Goal: Feedback & Contribution: Leave review/rating

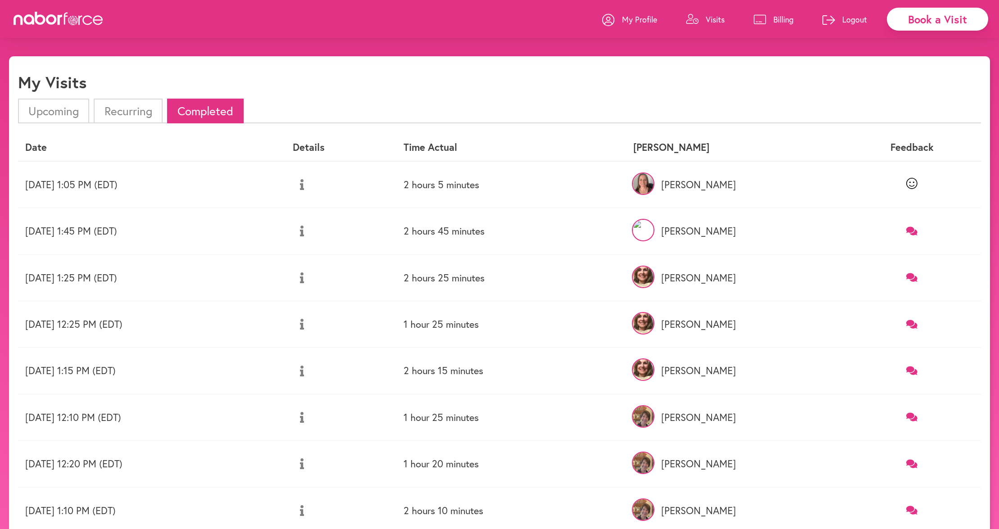
click at [913, 237] on link at bounding box center [911, 231] width 123 height 12
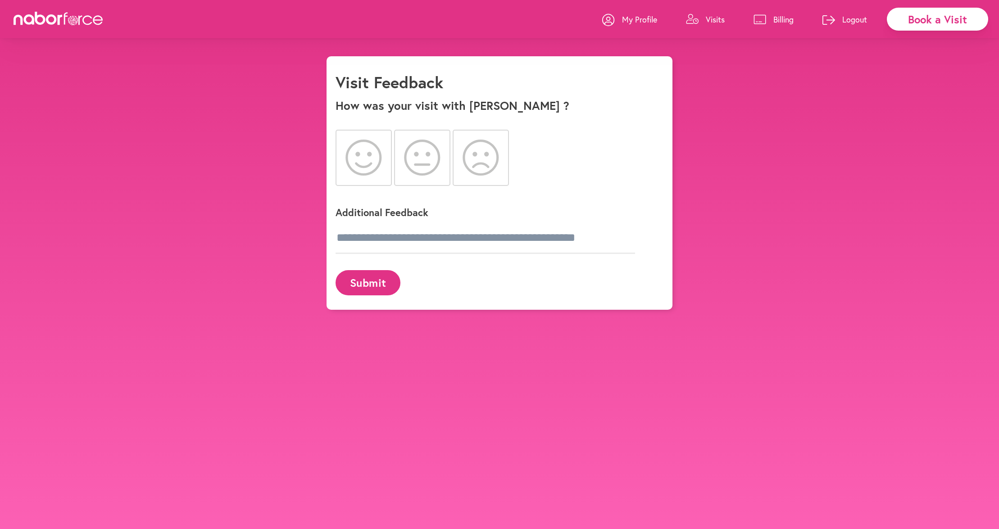
click at [377, 158] on icon at bounding box center [363, 158] width 36 height 36
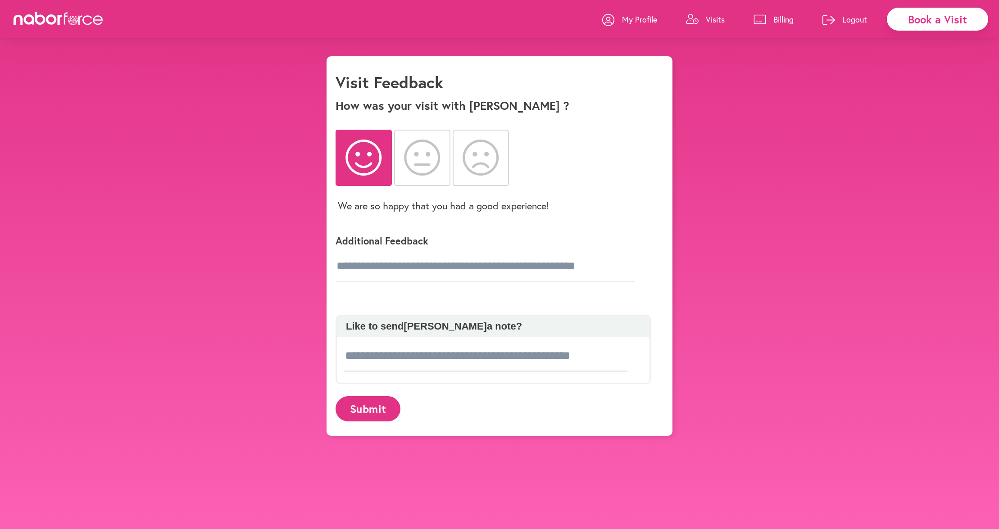
click at [369, 409] on button "Submit" at bounding box center [368, 408] width 65 height 25
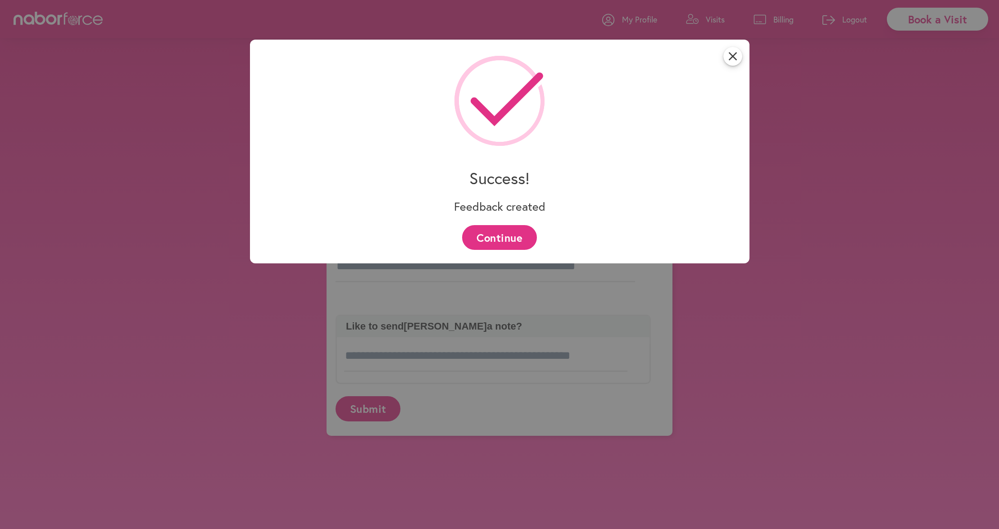
click at [494, 228] on button "Continue" at bounding box center [499, 237] width 74 height 25
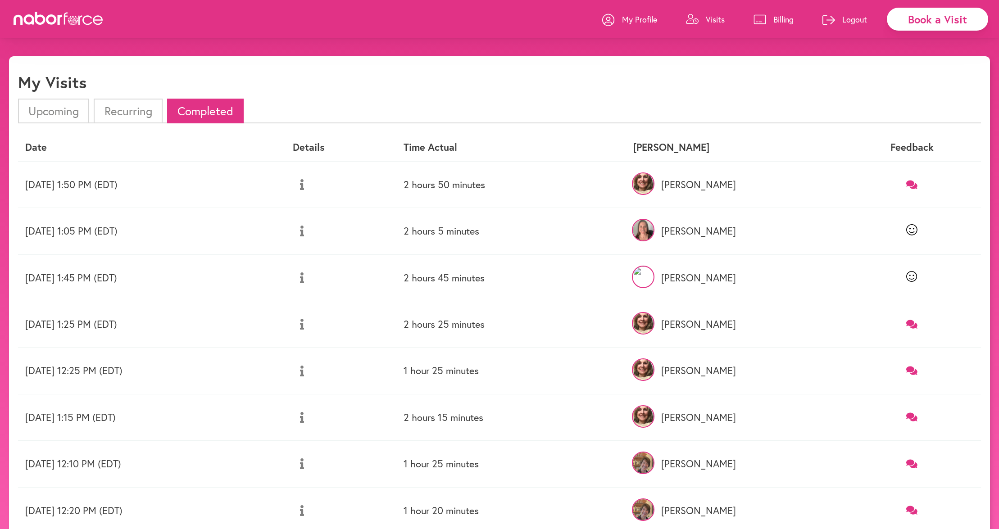
click at [911, 322] on icon at bounding box center [911, 324] width 11 height 9
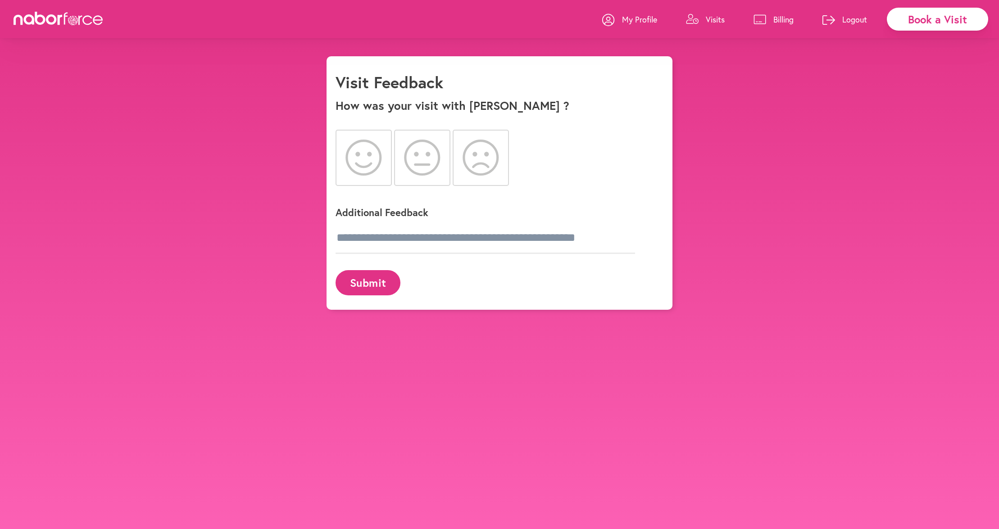
click at [369, 157] on icon at bounding box center [363, 158] width 36 height 36
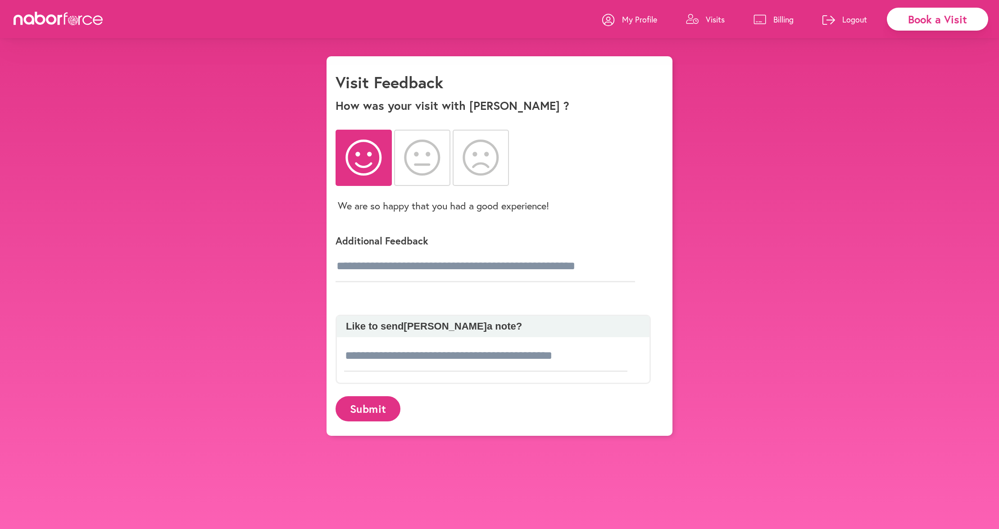
click at [375, 413] on button "Submit" at bounding box center [368, 408] width 65 height 25
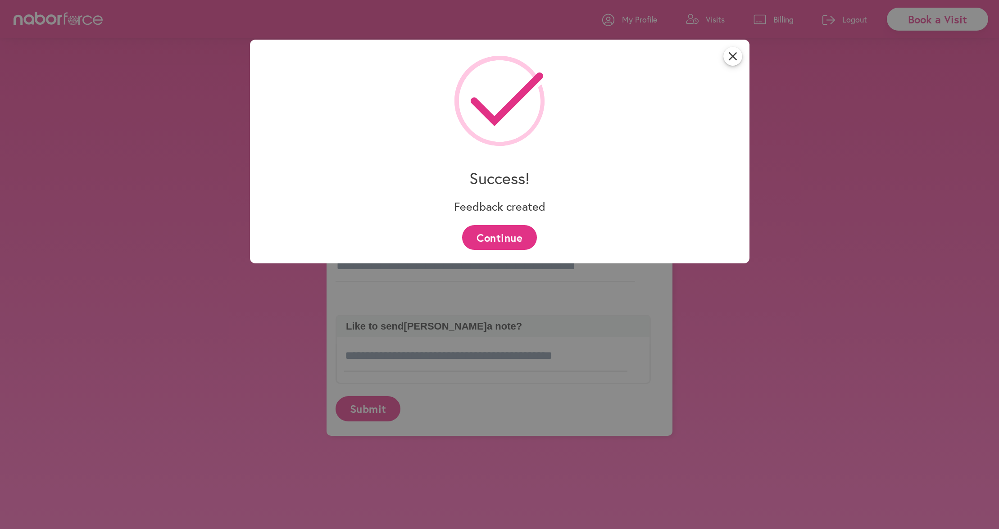
drag, startPoint x: 523, startPoint y: 232, endPoint x: 1008, endPoint y: 296, distance: 489.7
click at [523, 234] on button "Continue" at bounding box center [499, 237] width 74 height 25
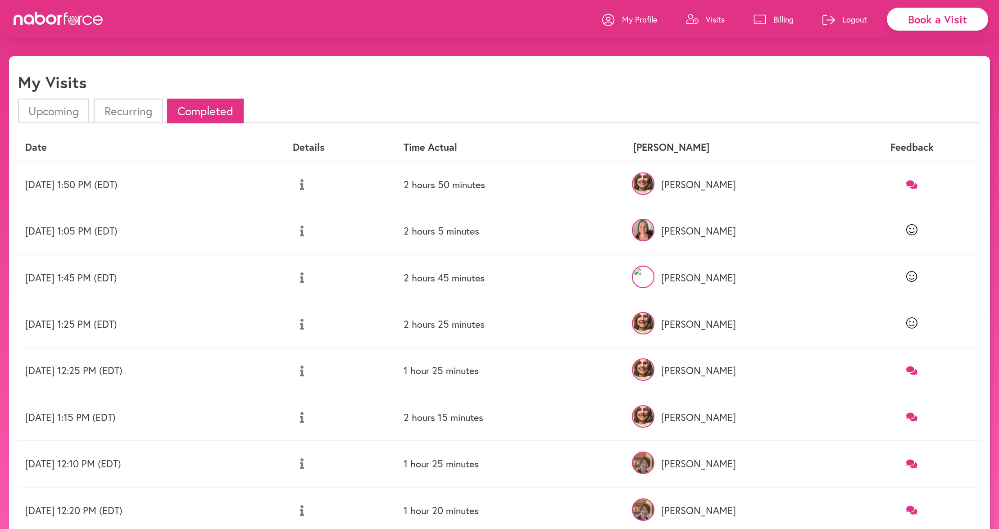
click at [915, 371] on icon at bounding box center [911, 370] width 11 height 9
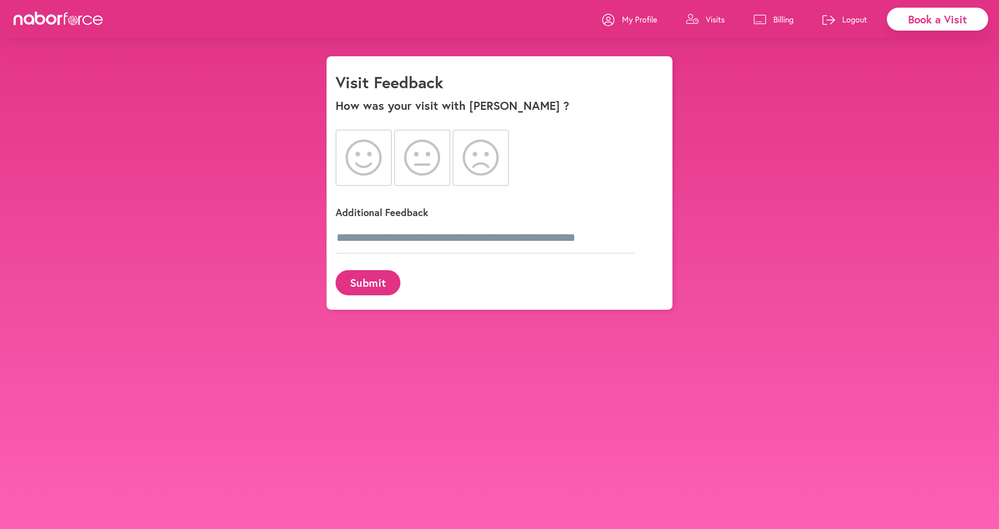
click at [351, 150] on icon at bounding box center [363, 158] width 36 height 36
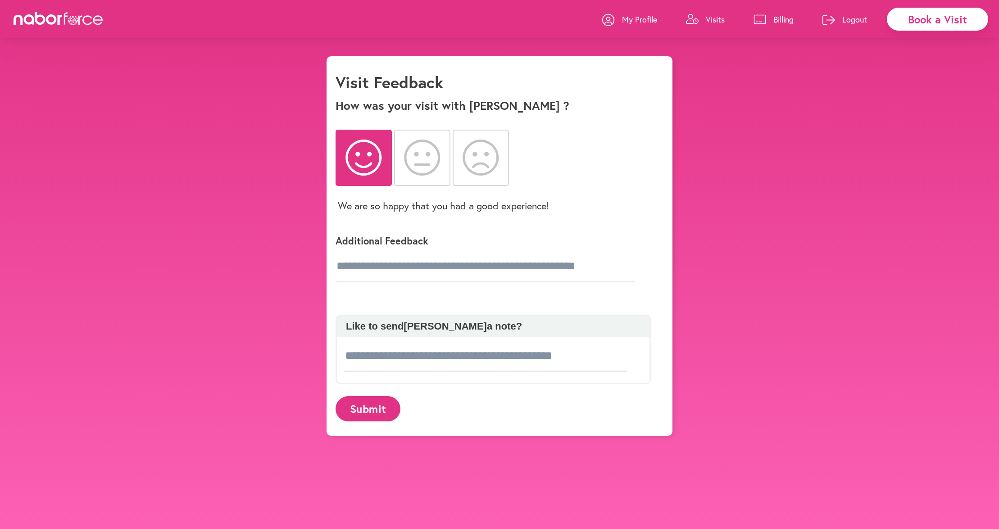
drag, startPoint x: 369, startPoint y: 410, endPoint x: 892, endPoint y: 319, distance: 530.7
click at [389, 410] on button "Submit" at bounding box center [368, 408] width 65 height 25
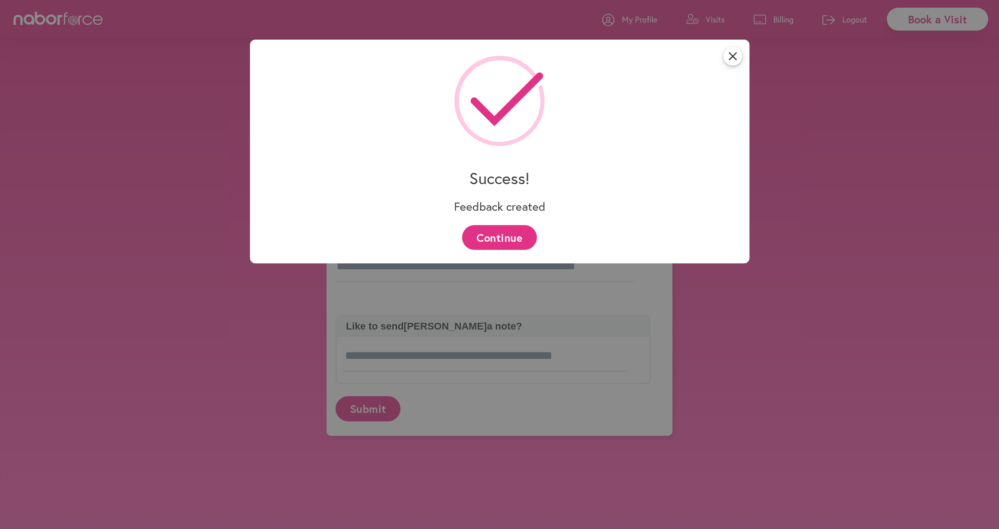
click at [527, 234] on button "Continue" at bounding box center [499, 237] width 74 height 25
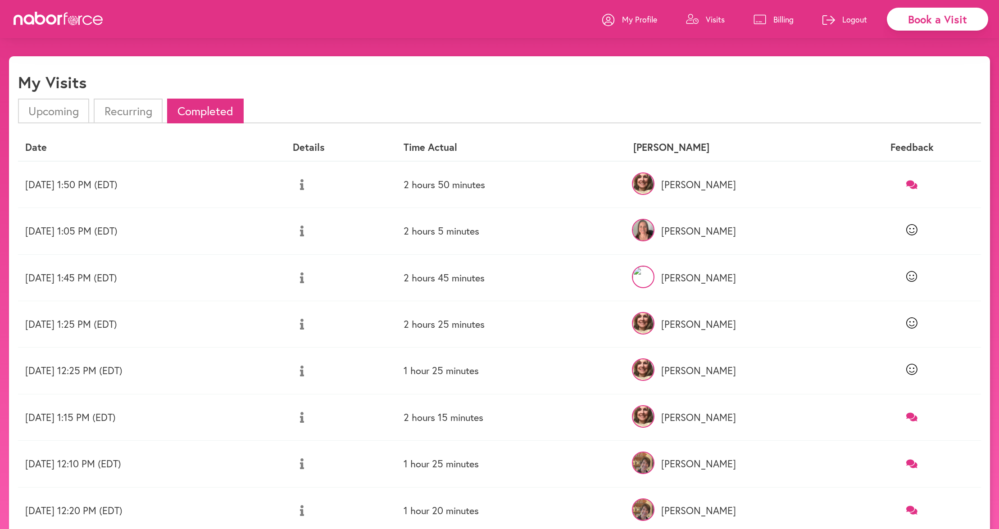
click at [917, 416] on icon at bounding box center [911, 417] width 11 height 9
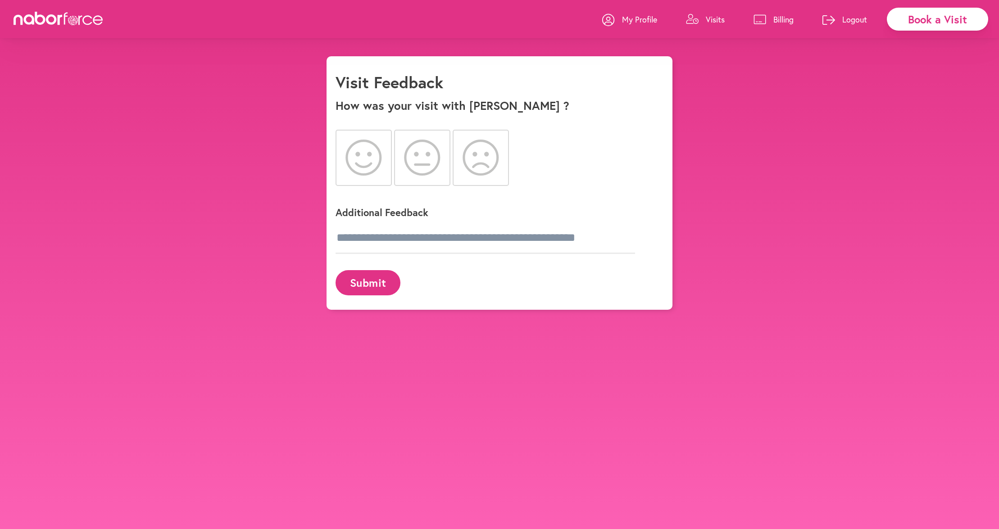
click at [358, 135] on div at bounding box center [364, 158] width 56 height 56
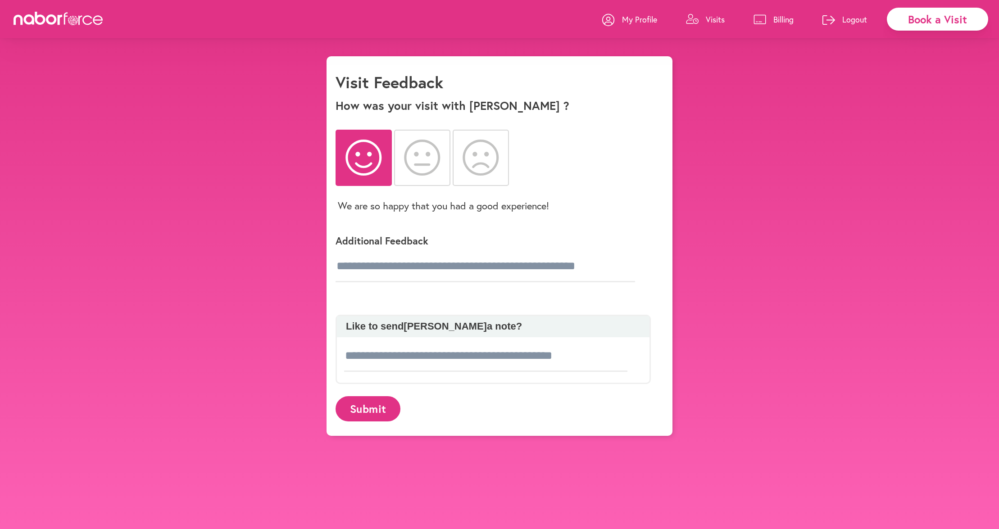
drag, startPoint x: 378, startPoint y: 410, endPoint x: 953, endPoint y: 408, distance: 574.3
click at [379, 411] on button "Submit" at bounding box center [368, 408] width 65 height 25
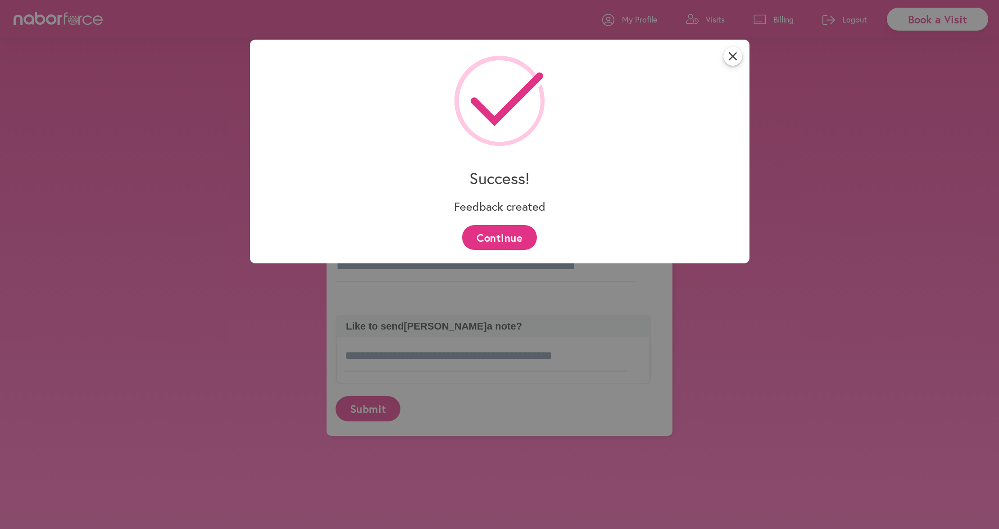
click at [492, 245] on button "Continue" at bounding box center [499, 237] width 74 height 25
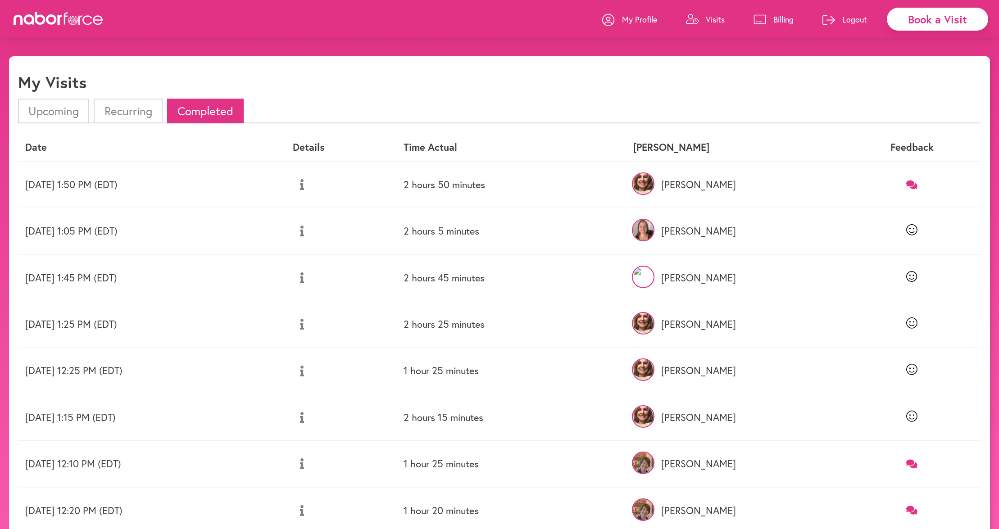
click at [915, 459] on icon at bounding box center [911, 464] width 11 height 10
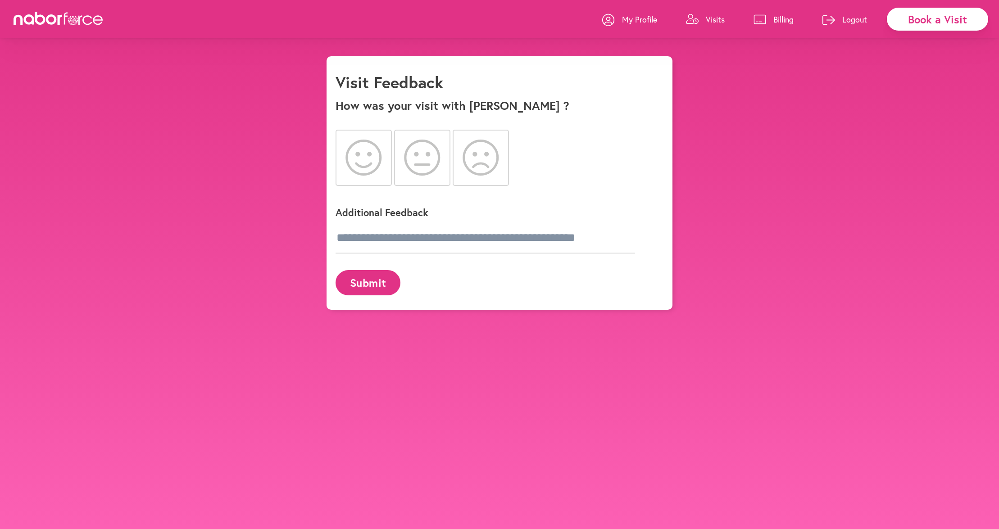
click at [359, 154] on icon at bounding box center [363, 158] width 36 height 36
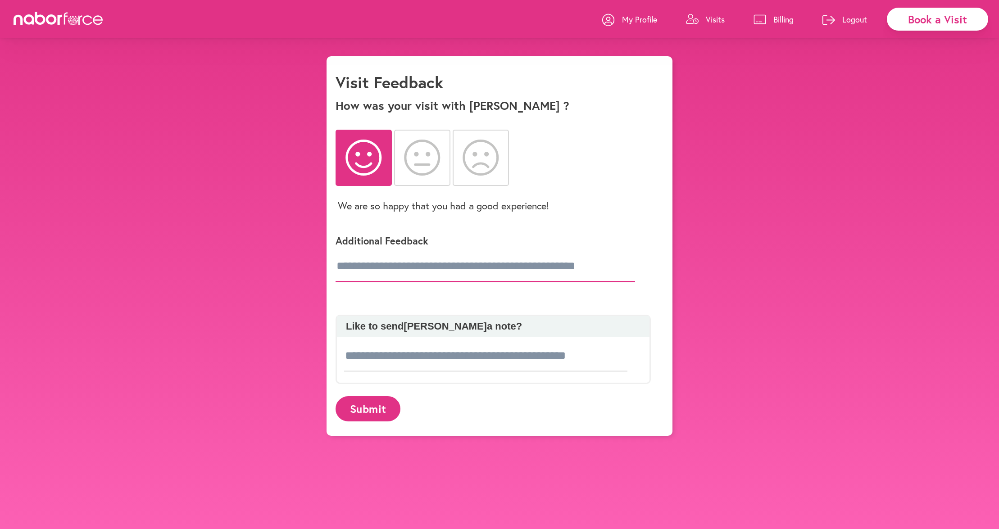
click at [345, 271] on input "text" at bounding box center [486, 267] width 300 height 32
type input "**********"
click at [380, 399] on button "Submit" at bounding box center [368, 408] width 65 height 25
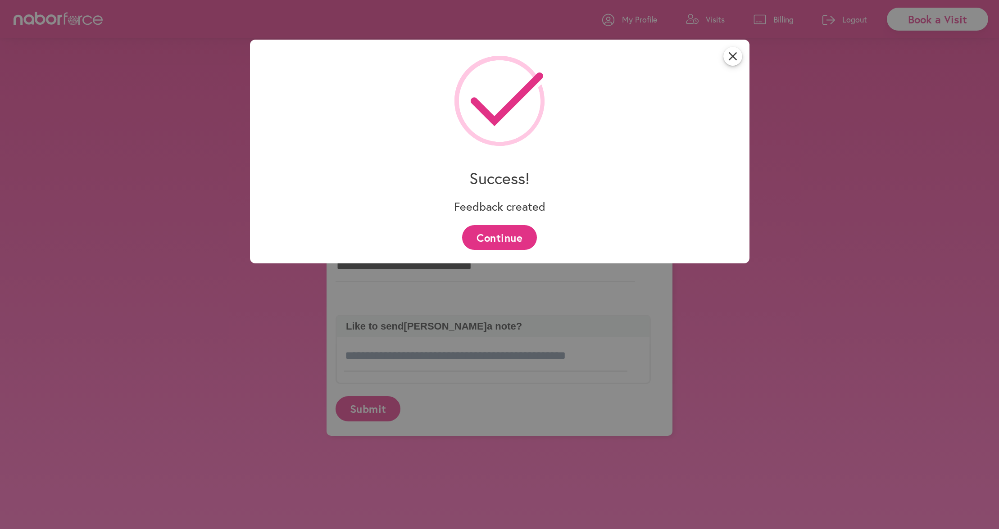
click at [524, 243] on button "Continue" at bounding box center [499, 237] width 74 height 25
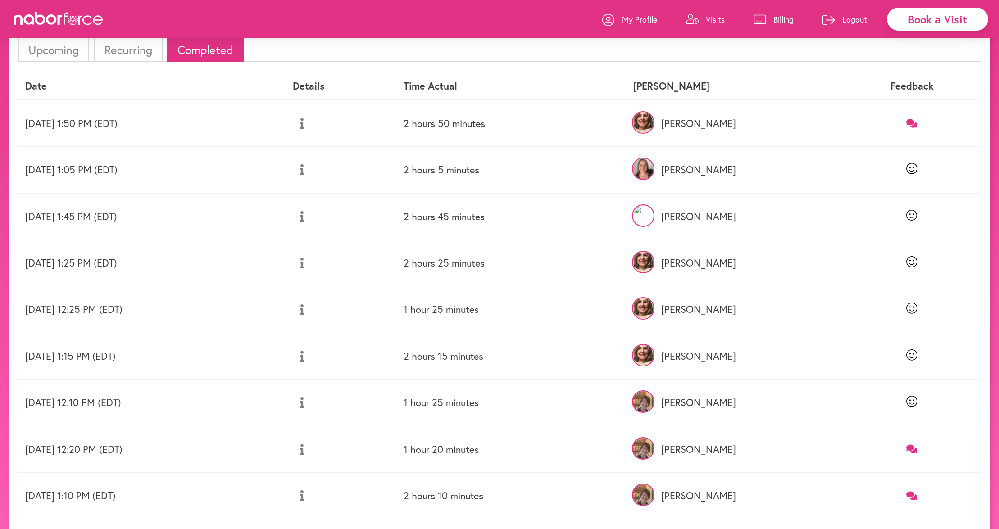
scroll to position [174, 0]
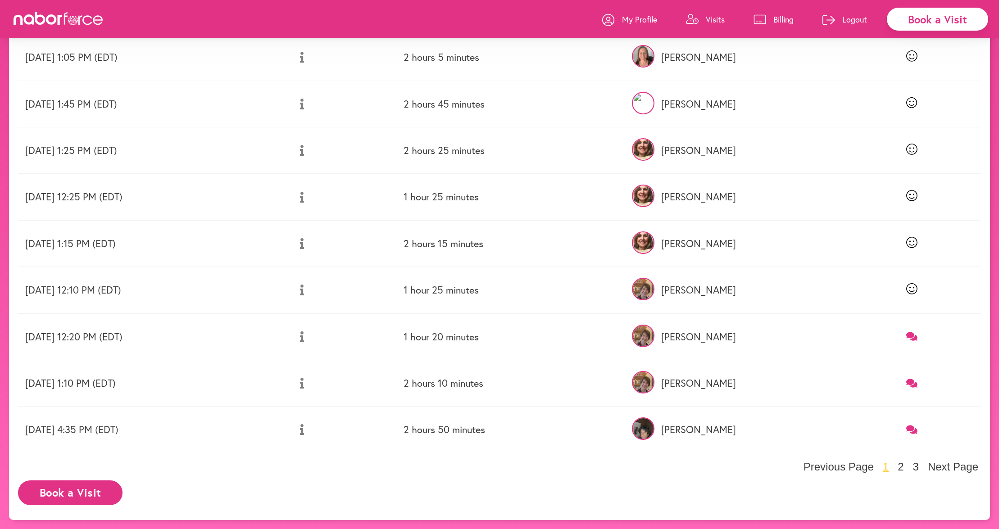
click at [912, 336] on icon at bounding box center [911, 336] width 11 height 9
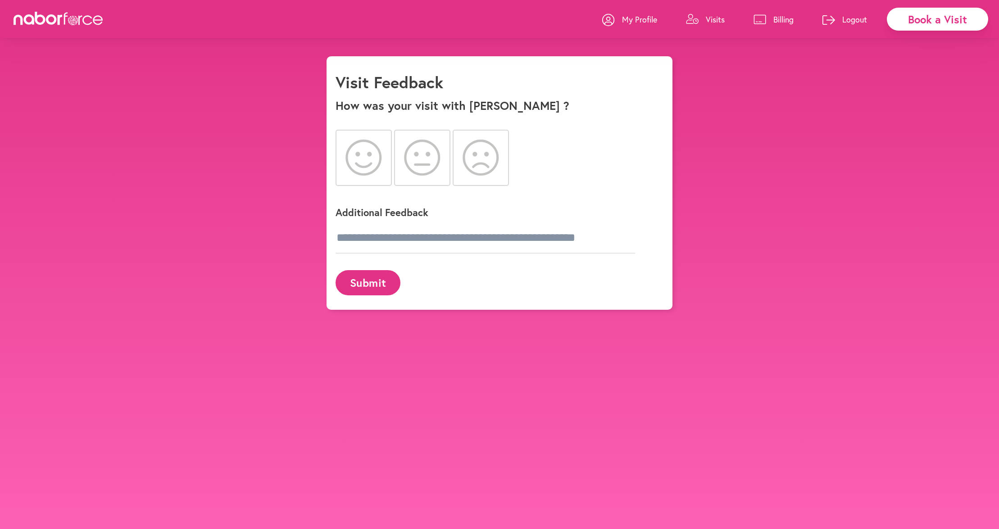
click at [367, 154] on icon at bounding box center [363, 158] width 36 height 36
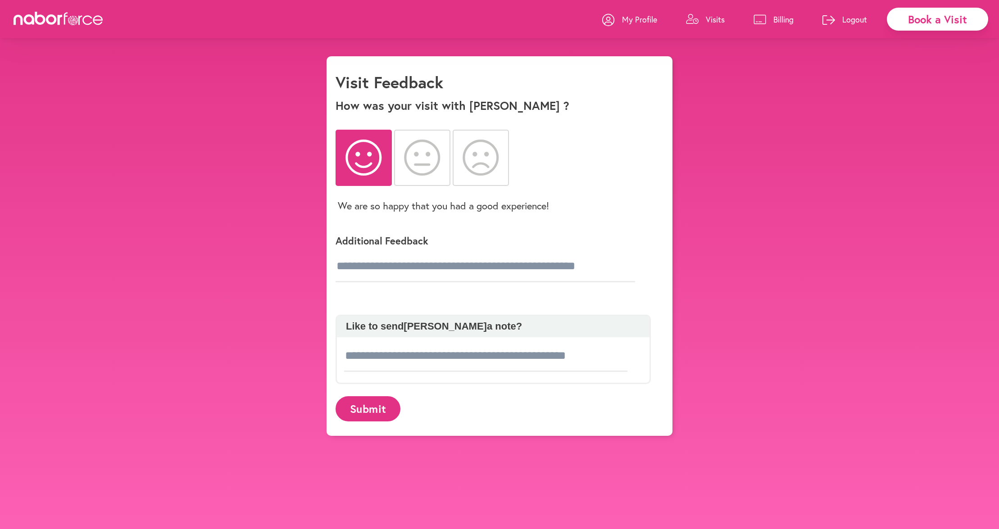
drag, startPoint x: 382, startPoint y: 414, endPoint x: 893, endPoint y: 377, distance: 512.1
click at [384, 414] on button "Submit" at bounding box center [368, 408] width 65 height 25
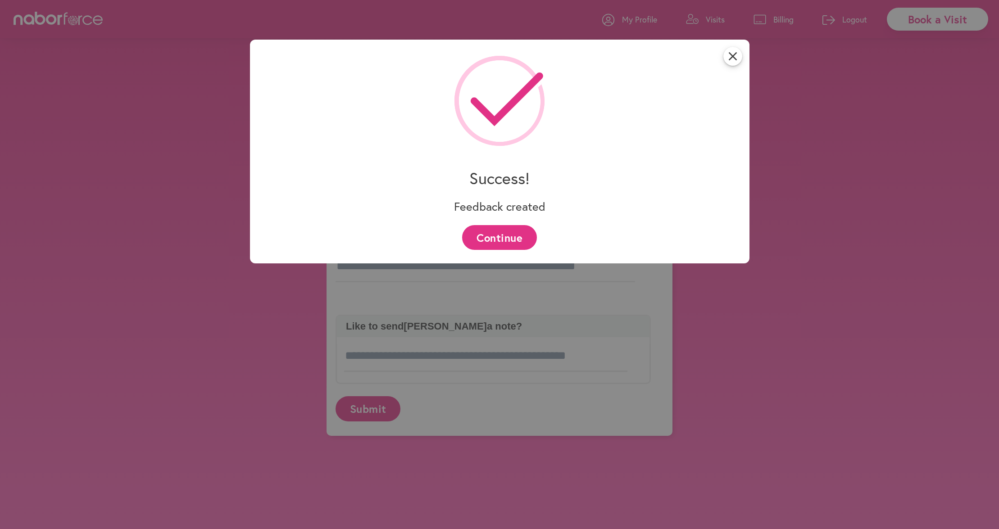
click at [521, 244] on button "Continue" at bounding box center [499, 237] width 74 height 25
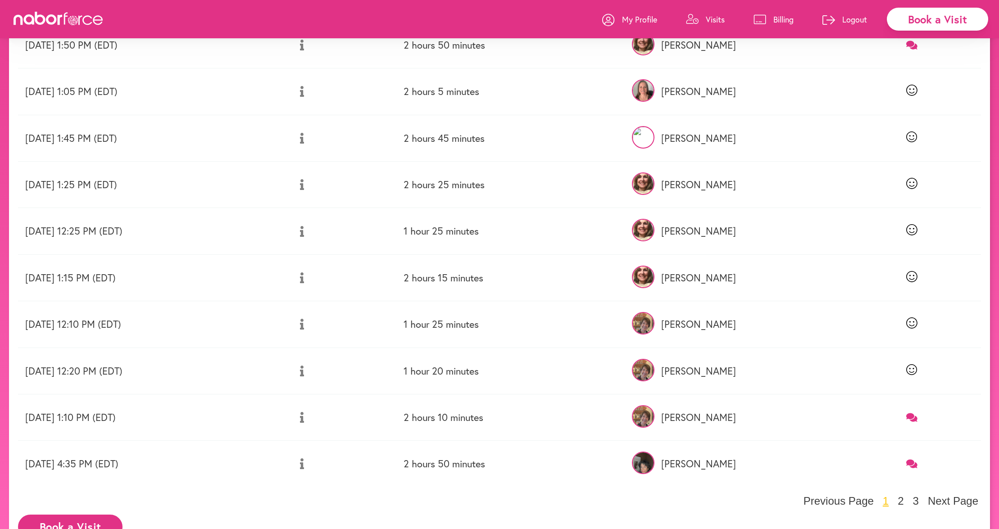
scroll to position [174, 0]
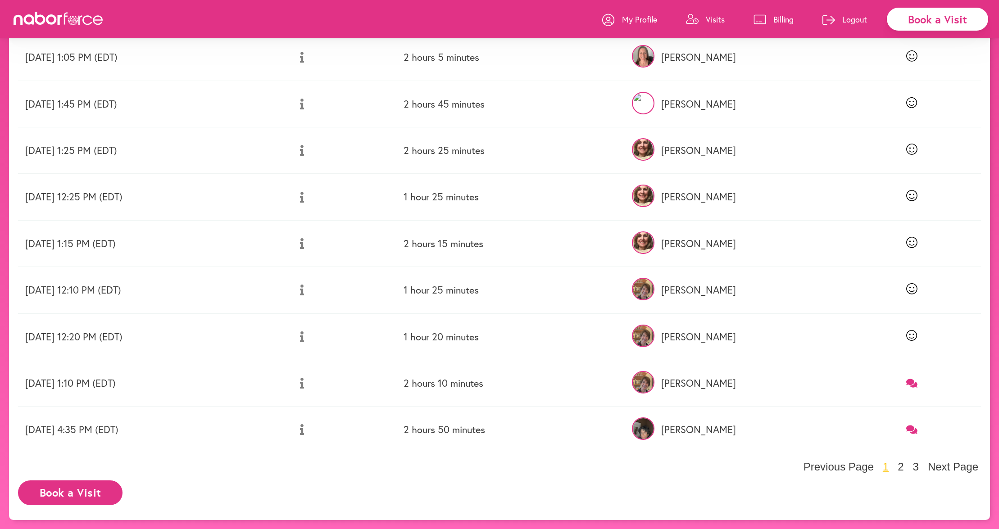
click at [911, 381] on icon at bounding box center [911, 383] width 11 height 9
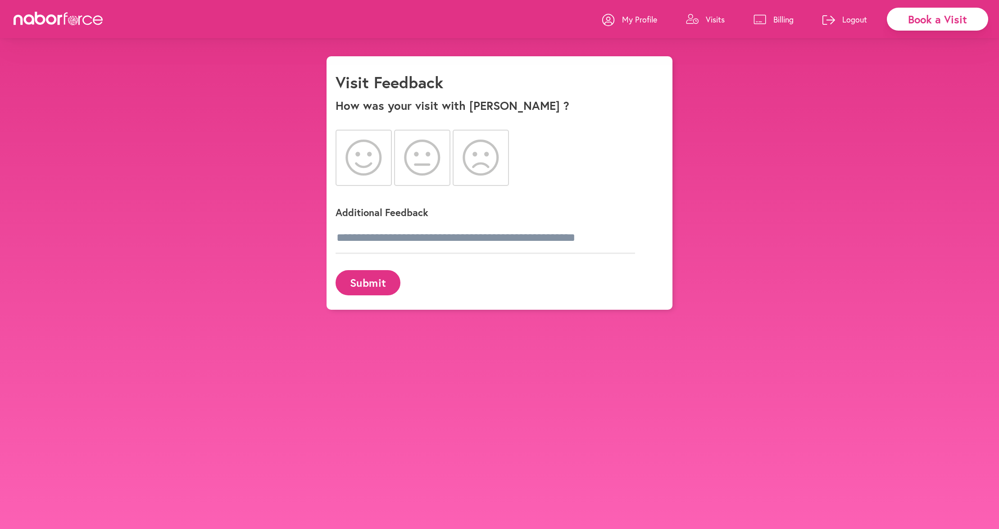
click at [365, 149] on icon at bounding box center [363, 158] width 36 height 36
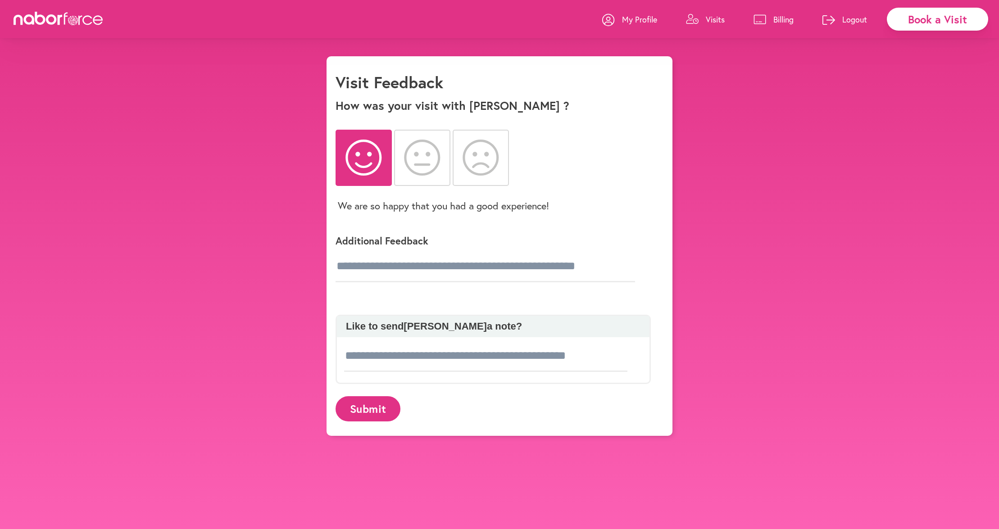
click at [368, 406] on button "Submit" at bounding box center [368, 408] width 65 height 25
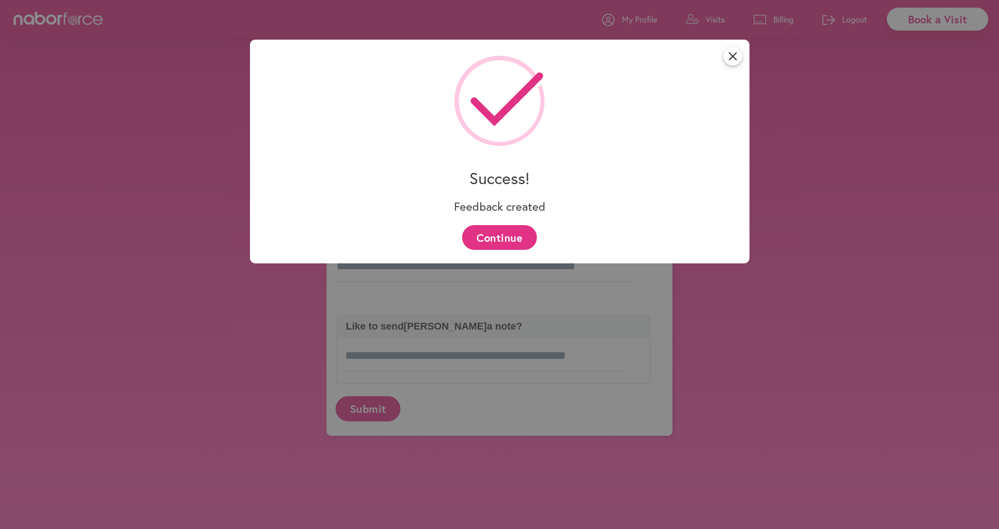
drag, startPoint x: 508, startPoint y: 233, endPoint x: 765, endPoint y: 338, distance: 277.6
click at [508, 234] on button "Continue" at bounding box center [499, 237] width 74 height 25
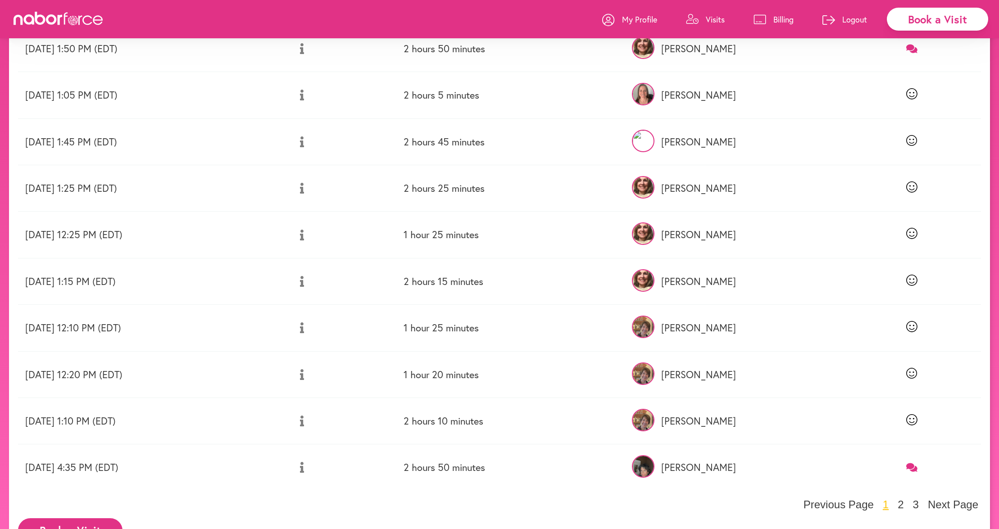
scroll to position [174, 0]
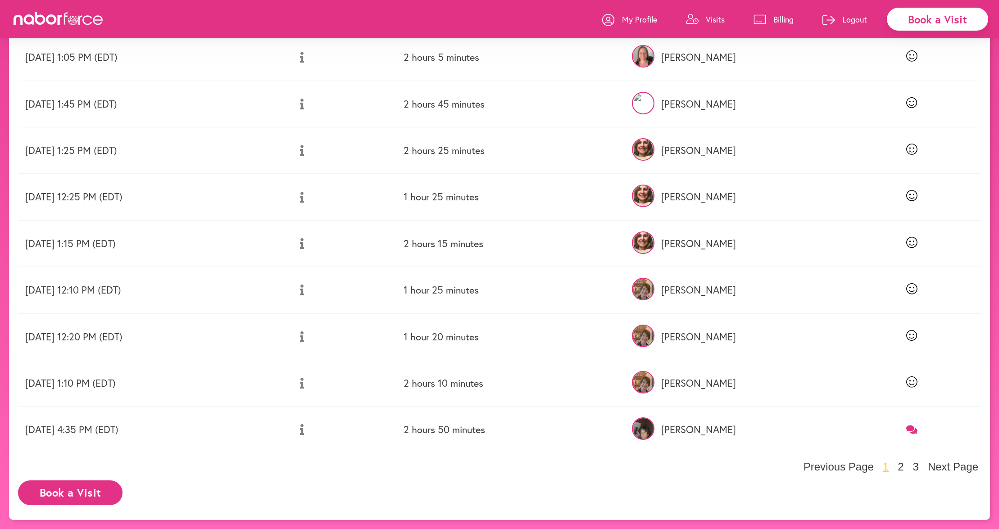
click at [908, 431] on link at bounding box center [911, 430] width 123 height 12
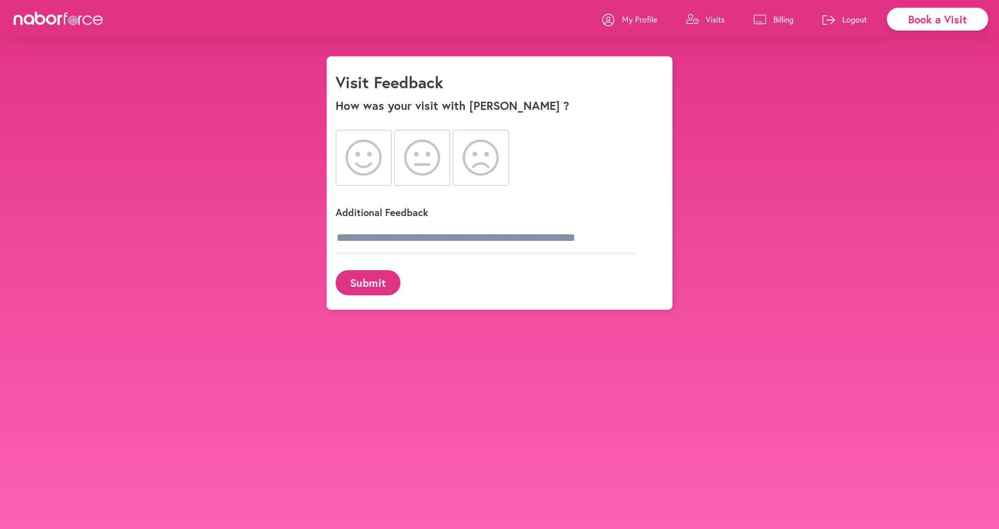
click at [357, 161] on icon at bounding box center [363, 158] width 36 height 36
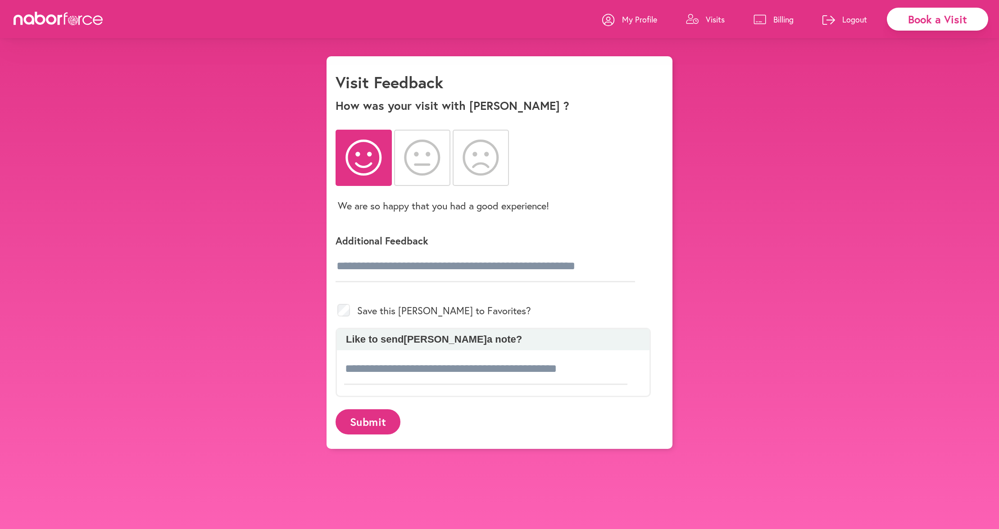
drag, startPoint x: 382, startPoint y: 425, endPoint x: 873, endPoint y: 360, distance: 495.6
click at [410, 429] on div "Submit" at bounding box center [500, 422] width 328 height 36
click at [388, 417] on button "Submit" at bounding box center [368, 421] width 65 height 25
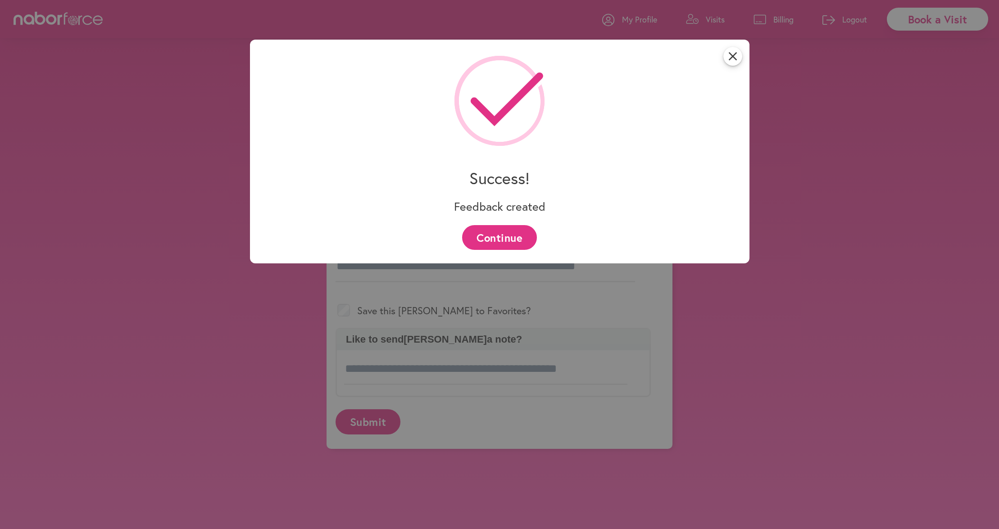
drag, startPoint x: 501, startPoint y: 241, endPoint x: 515, endPoint y: 242, distance: 13.5
click at [502, 241] on button "Continue" at bounding box center [499, 237] width 74 height 25
